Goal: Obtain resource: Download file/media

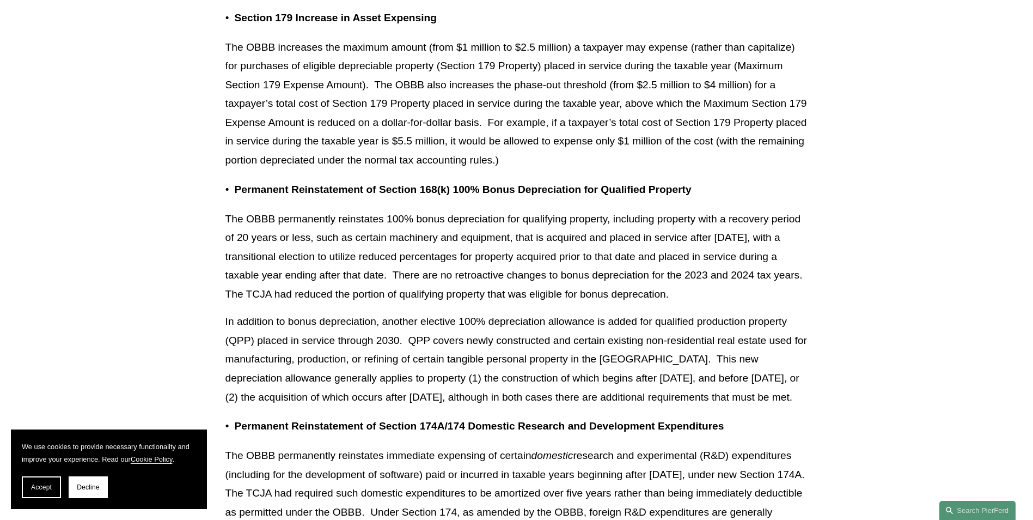
scroll to position [1144, 0]
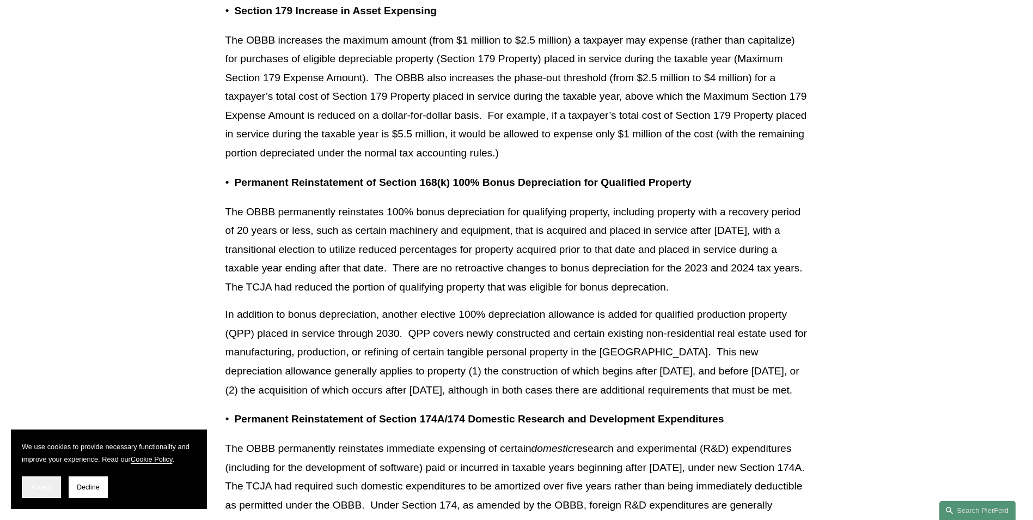
click at [29, 481] on button "Accept" at bounding box center [41, 487] width 39 height 22
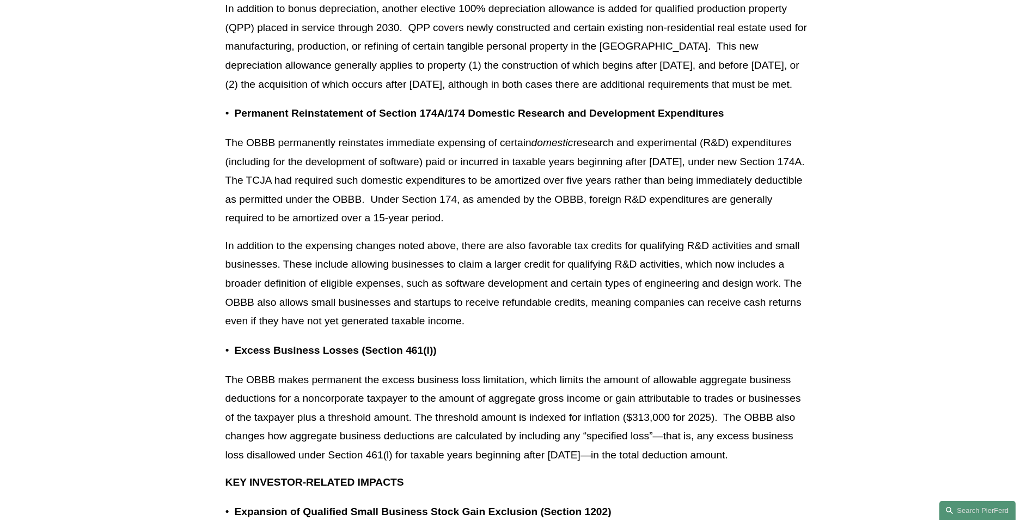
scroll to position [1470, 0]
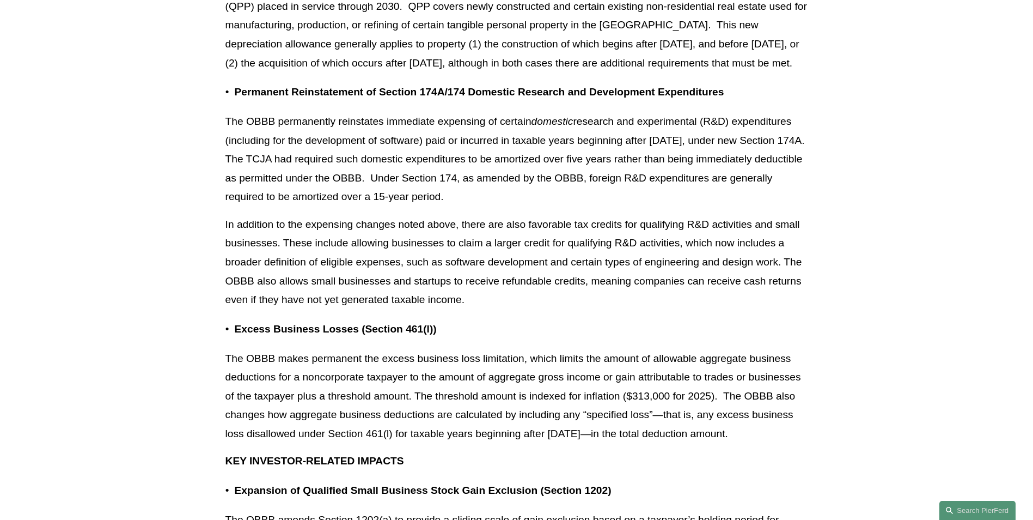
click at [228, 142] on p "The OBBB permanently reinstates immediate expensing of certain domestic researc…" at bounding box center [516, 159] width 583 height 94
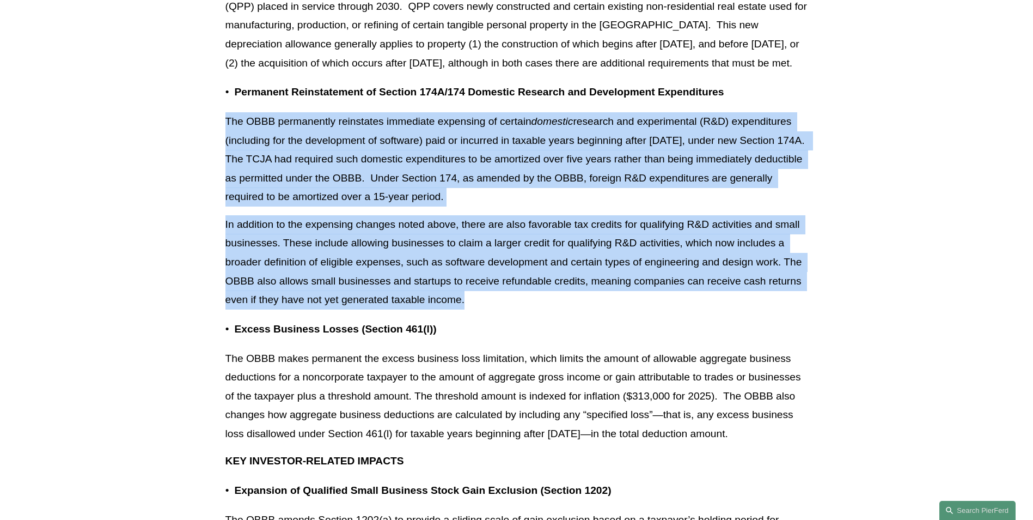
drag, startPoint x: 227, startPoint y: 142, endPoint x: 613, endPoint y: 312, distance: 421.8
click at [310, 188] on p "The OBBB permanently reinstates immediate expensing of certain domestic researc…" at bounding box center [516, 159] width 583 height 94
drag, startPoint x: 226, startPoint y: 137, endPoint x: 539, endPoint y: 313, distance: 358.9
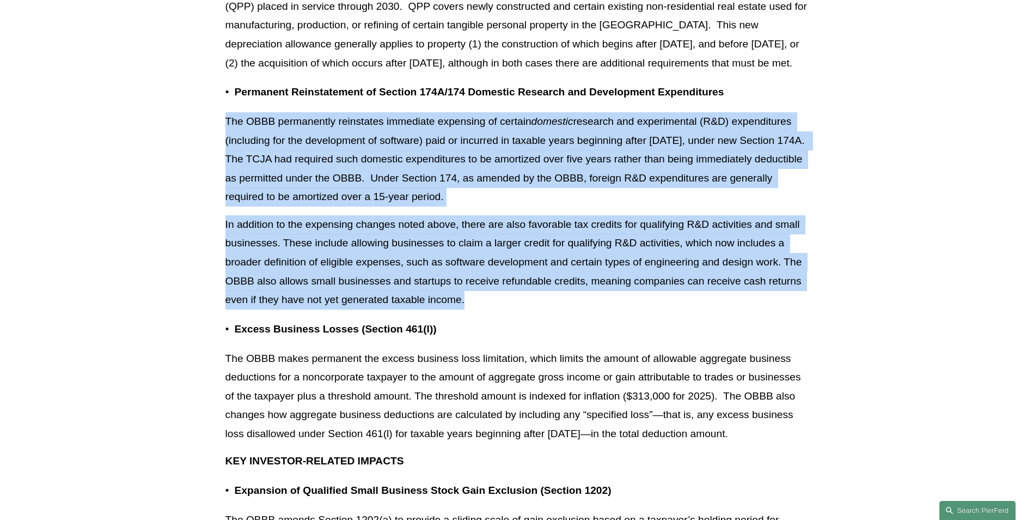
drag, startPoint x: 539, startPoint y: 313, endPoint x: 491, endPoint y: 316, distance: 48.6
click at [491, 309] on p "In addition to the expensing changes noted above, there are also favorable tax …" at bounding box center [516, 262] width 583 height 94
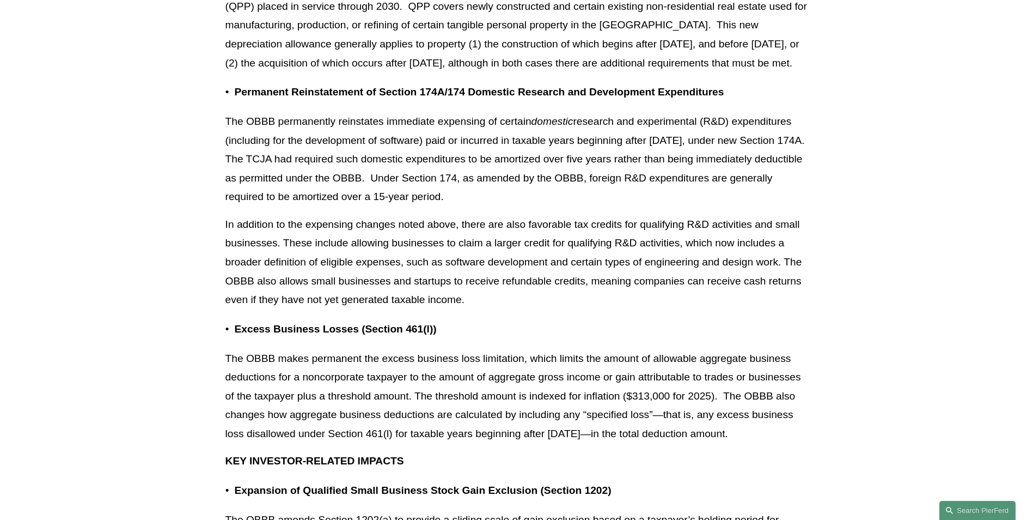
drag, startPoint x: 723, startPoint y: 417, endPoint x: 786, endPoint y: 453, distance: 73.2
click at [786, 443] on p "The OBBB makes permanent the excess business loss limitation, which limits the …" at bounding box center [516, 396] width 583 height 94
drag, startPoint x: 786, startPoint y: 453, endPoint x: 757, endPoint y: 477, distance: 37.9
click at [757, 471] on p "KEY INVESTOR-RELATED IMPACTS" at bounding box center [516, 460] width 583 height 19
drag, startPoint x: 726, startPoint y: 412, endPoint x: 791, endPoint y: 457, distance: 78.7
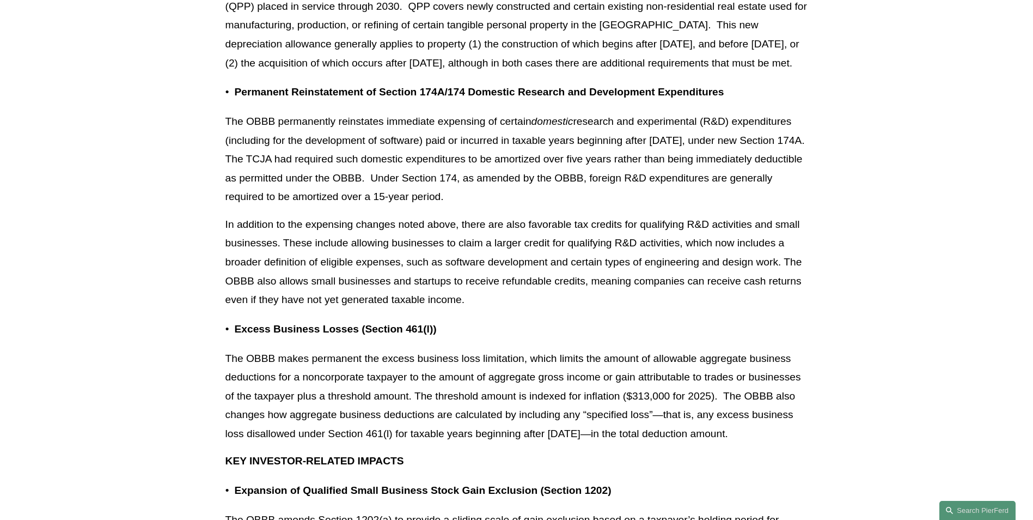
click at [791, 443] on p "The OBBB makes permanent the excess business loss limitation, which limits the …" at bounding box center [516, 396] width 583 height 94
drag, startPoint x: 791, startPoint y: 457, endPoint x: 749, endPoint y: 478, distance: 46.8
click at [749, 471] on p "KEY INVESTOR-RELATED IMPACTS" at bounding box center [516, 460] width 583 height 19
drag, startPoint x: 725, startPoint y: 414, endPoint x: 791, endPoint y: 456, distance: 78.6
click at [791, 443] on p "The OBBB makes permanent the excess business loss limitation, which limits the …" at bounding box center [516, 396] width 583 height 94
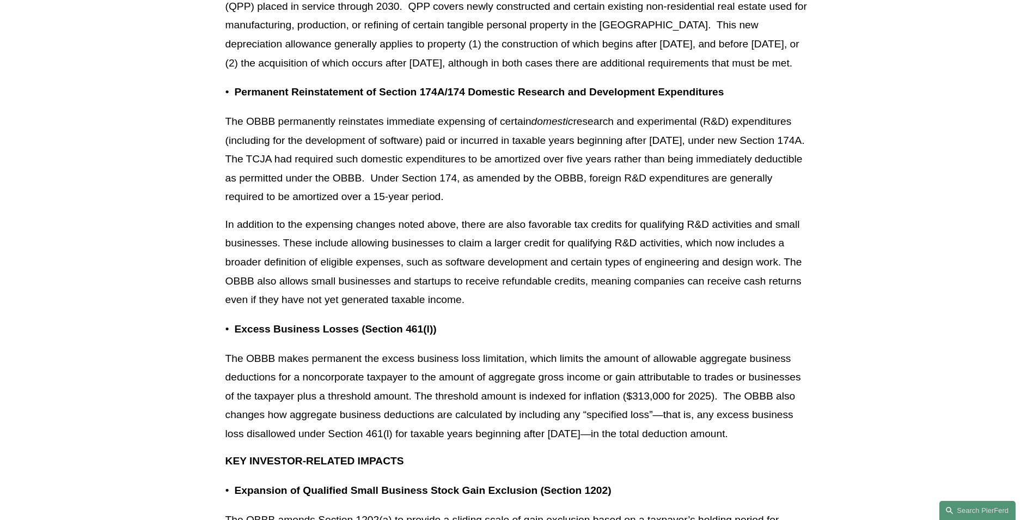
drag, startPoint x: 791, startPoint y: 456, endPoint x: 737, endPoint y: 487, distance: 63.0
click at [737, 471] on p "KEY INVESTOR-RELATED IMPACTS" at bounding box center [516, 460] width 583 height 19
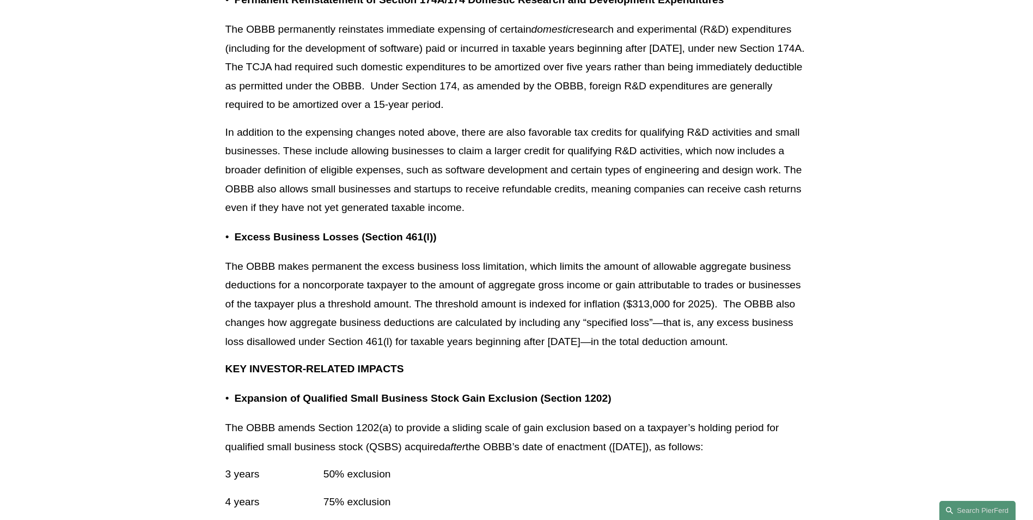
scroll to position [1579, 0]
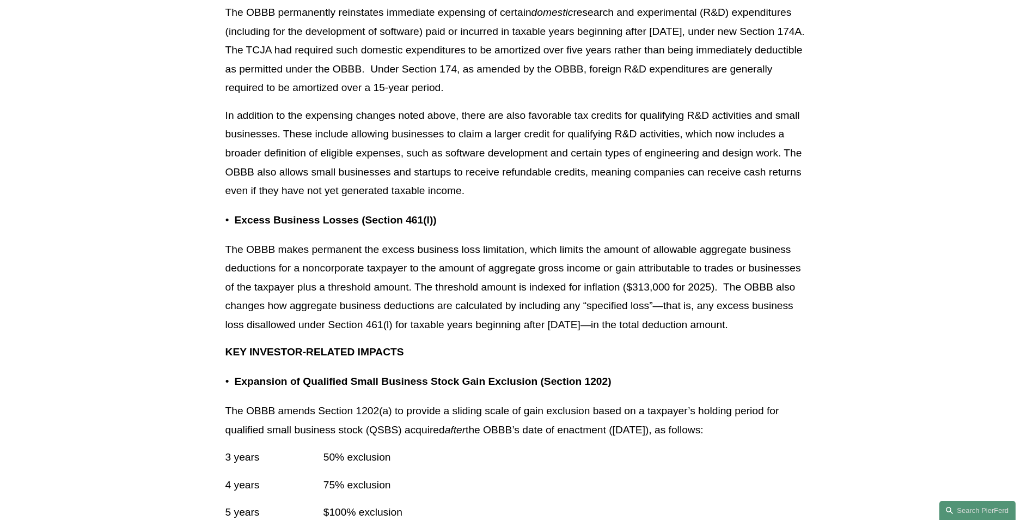
drag, startPoint x: 725, startPoint y: 302, endPoint x: 789, endPoint y: 345, distance: 76.4
click at [789, 334] on p "The OBBB makes permanent the excess business loss limitation, which limits the …" at bounding box center [516, 287] width 583 height 94
